Goal: Task Accomplishment & Management: Manage account settings

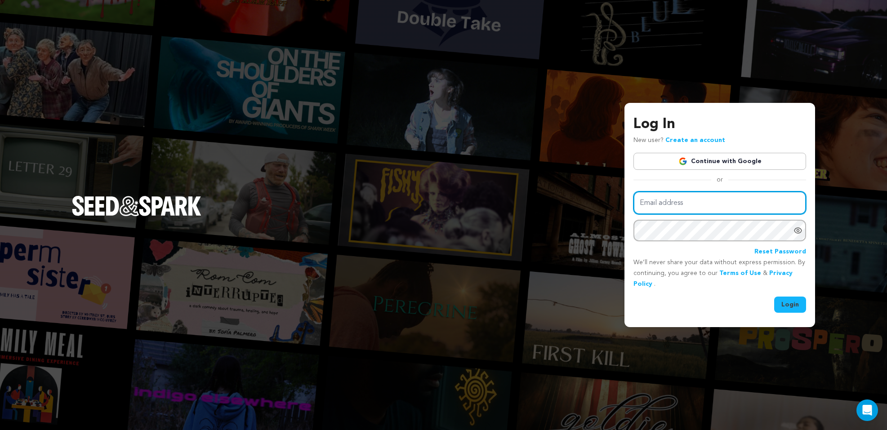
type input "laura@laurasweeney.com"
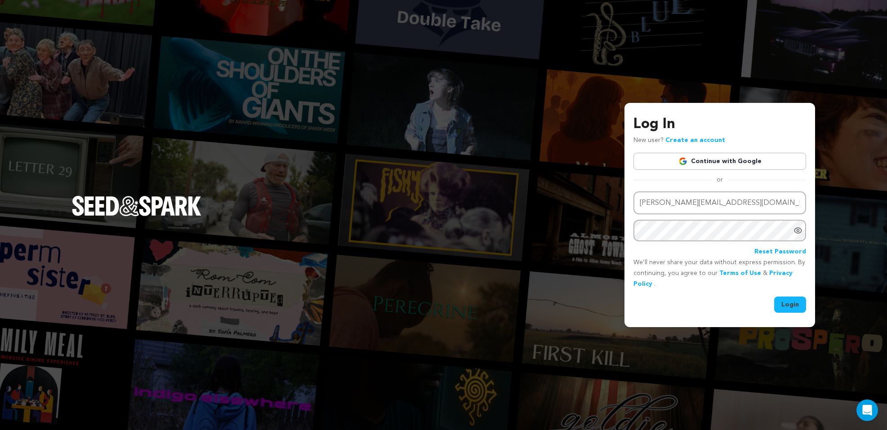
click at [793, 304] on button "Login" at bounding box center [791, 305] width 32 height 16
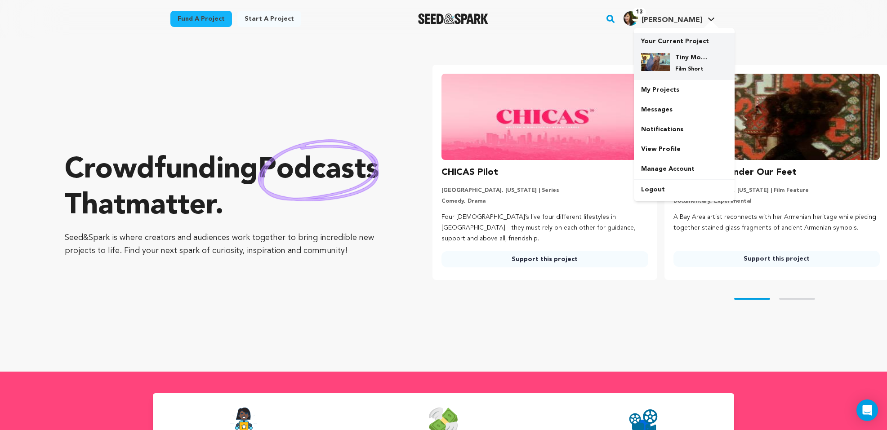
click at [691, 57] on h4 "Tiny Movements Film Festival Tour" at bounding box center [692, 57] width 32 height 9
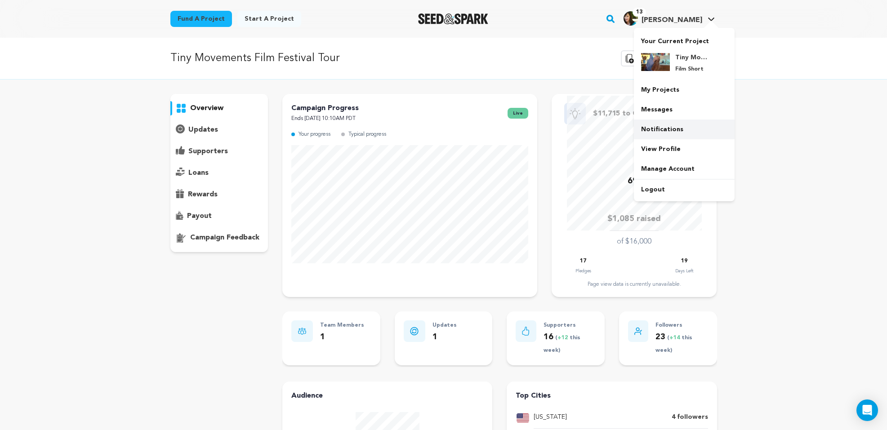
click at [674, 131] on link "Notifications" at bounding box center [684, 130] width 101 height 20
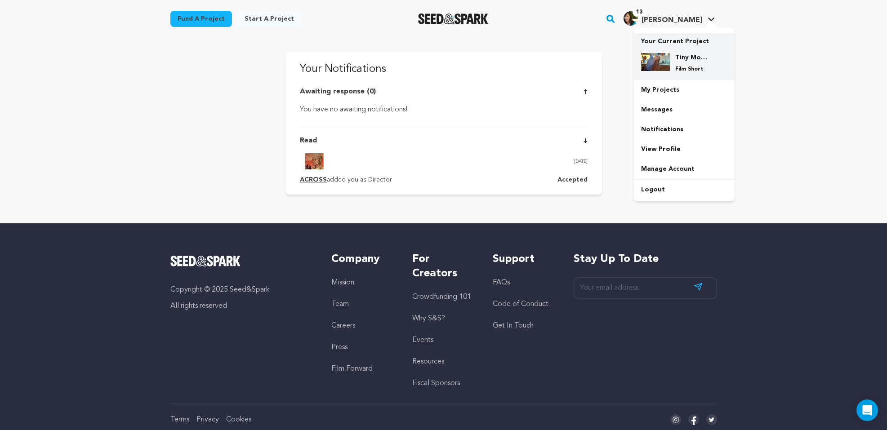
click at [667, 56] on img at bounding box center [655, 62] width 29 height 18
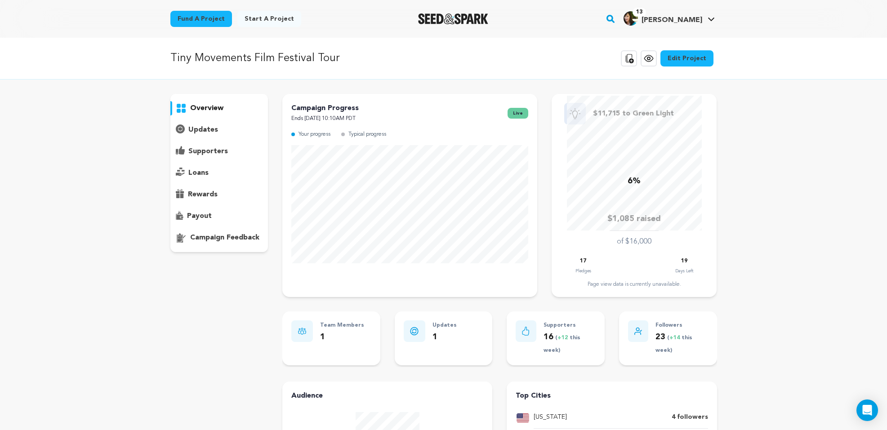
click at [209, 127] on p "updates" at bounding box center [203, 130] width 30 height 11
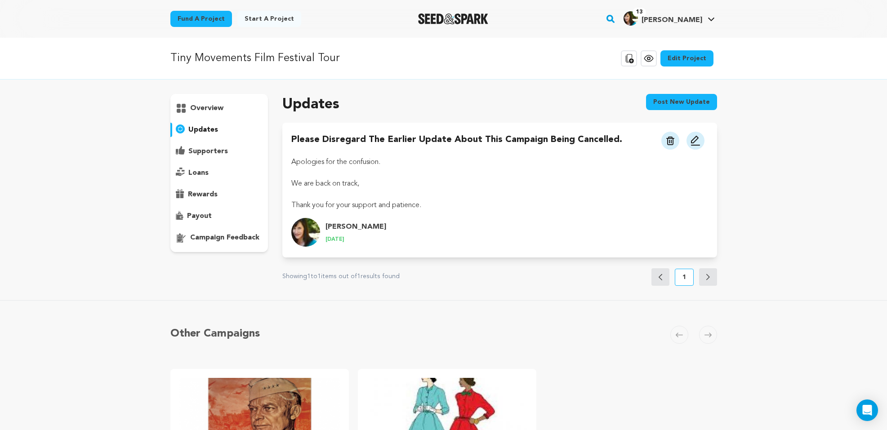
click at [208, 151] on p "supporters" at bounding box center [208, 151] width 40 height 11
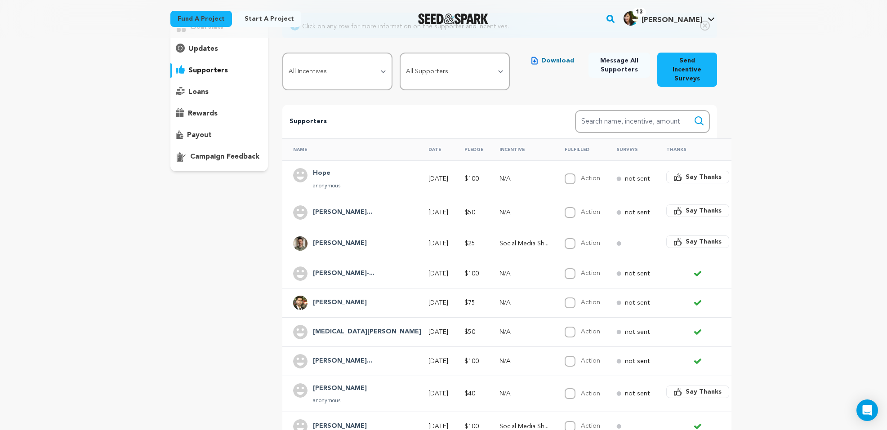
scroll to position [85, 0]
